Goal: Find specific page/section: Find specific page/section

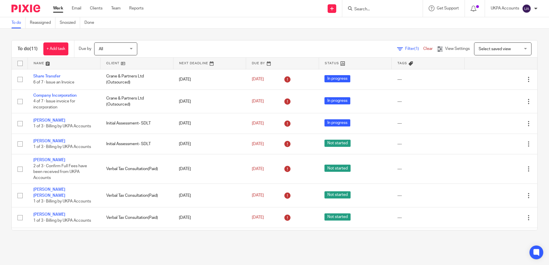
click at [384, 10] on input "Search" at bounding box center [380, 9] width 52 height 5
paste input "[PERSON_NAME] Management & Investment"
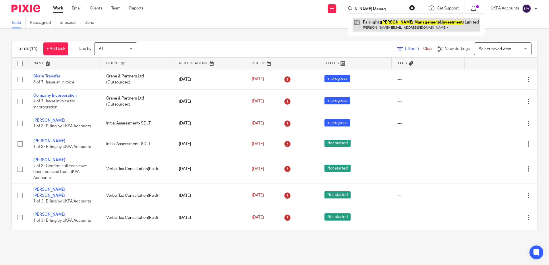
type input "[PERSON_NAME] Management & Investment"
click at [378, 29] on link at bounding box center [417, 24] width 128 height 13
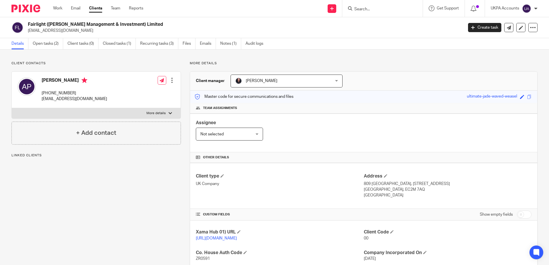
click at [353, 63] on p "More details" at bounding box center [364, 63] width 348 height 5
click at [229, 44] on link "Notes (1)" at bounding box center [230, 43] width 21 height 11
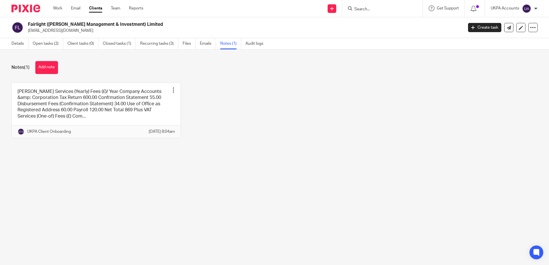
click at [371, 175] on main "Fairlight (Cosimo Management & Investment) Limited tonypadgett1@gmail.com Creat…" at bounding box center [274, 132] width 549 height 265
click at [53, 43] on link "Open tasks (2)" at bounding box center [48, 43] width 30 height 11
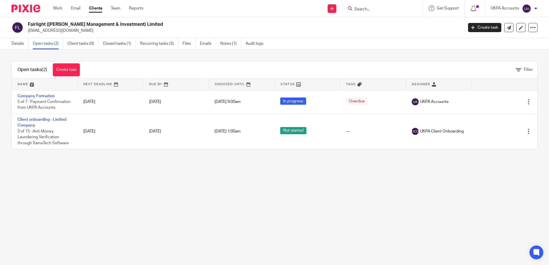
click at [169, 211] on main "Fairlight ([PERSON_NAME] Management & Investment) Limited [EMAIL_ADDRESS][DOMAI…" at bounding box center [274, 132] width 549 height 265
